Goal: Information Seeking & Learning: Learn about a topic

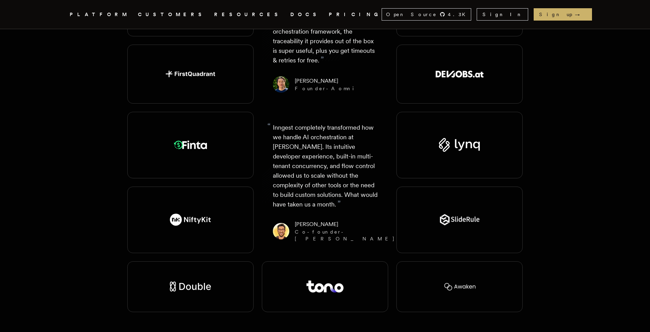
scroll to position [1346, 0]
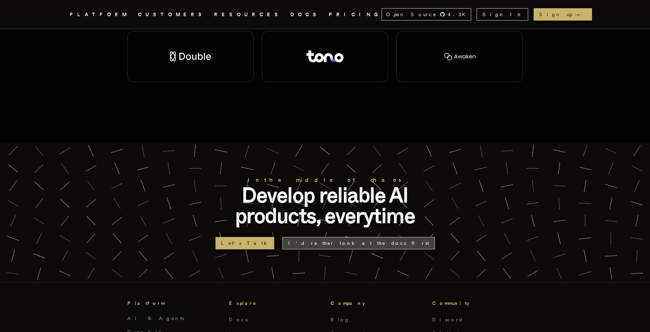
click at [353, 237] on link "I'd rather look at the docs first" at bounding box center [358, 243] width 152 height 12
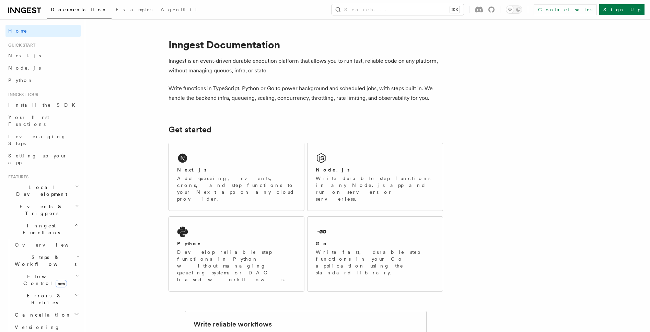
click at [255, 63] on p "Inngest is an event-driven durable execution platform that allows you to run fa…" at bounding box center [305, 65] width 274 height 19
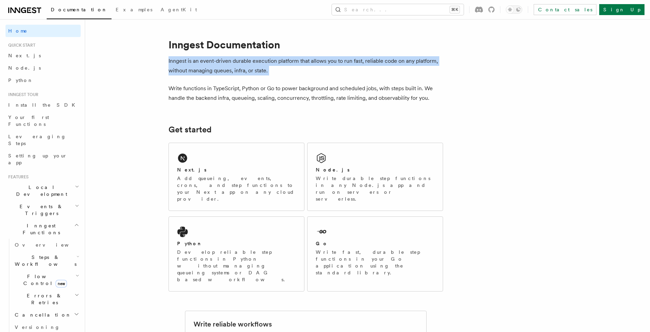
click at [255, 63] on p "Inngest is an event-driven durable execution platform that allows you to run fa…" at bounding box center [305, 65] width 274 height 19
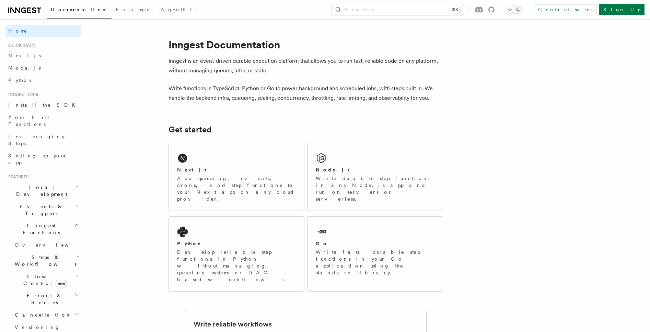
drag, startPoint x: 554, startPoint y: 230, endPoint x: 534, endPoint y: 214, distance: 25.7
